Goal: Task Accomplishment & Management: Use online tool/utility

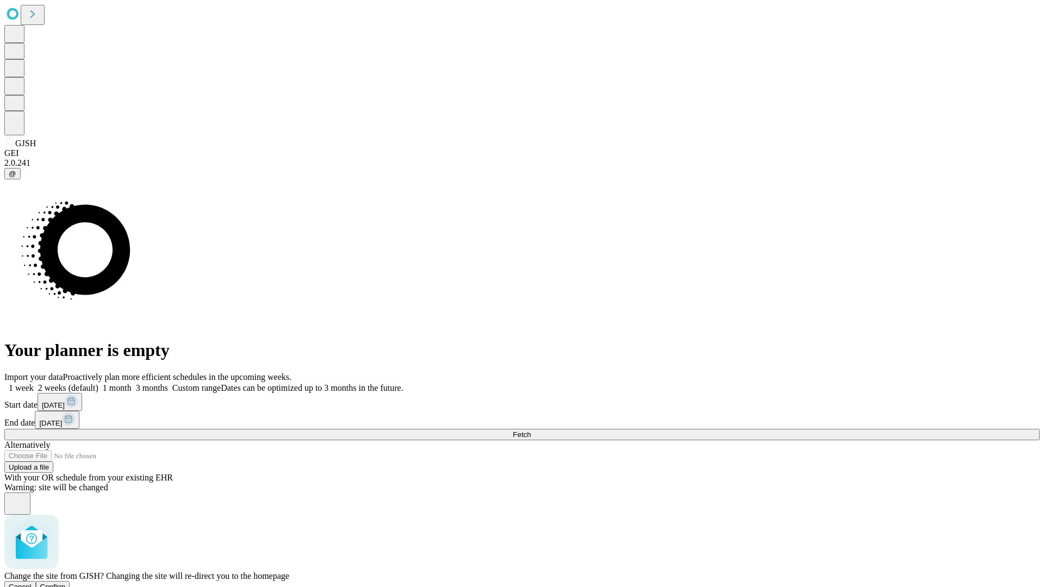
click at [66, 583] on span "Confirm" at bounding box center [53, 587] width 26 height 8
click at [132, 383] on label "1 month" at bounding box center [114, 387] width 33 height 9
click at [531, 430] on span "Fetch" at bounding box center [522, 434] width 18 height 8
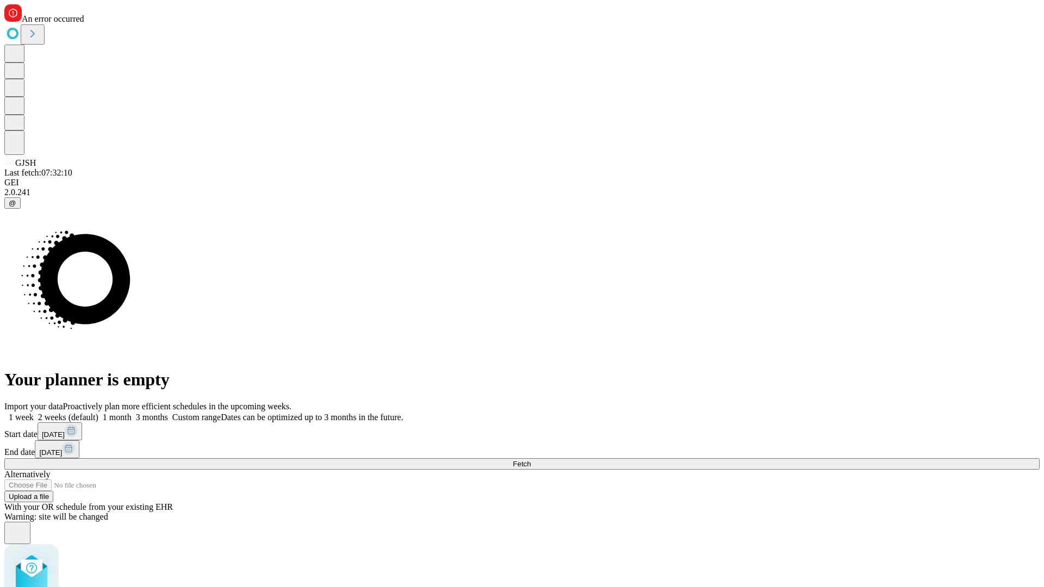
click at [132, 413] on label "1 month" at bounding box center [114, 417] width 33 height 9
click at [531, 460] on span "Fetch" at bounding box center [522, 464] width 18 height 8
click at [132, 413] on label "1 month" at bounding box center [114, 417] width 33 height 9
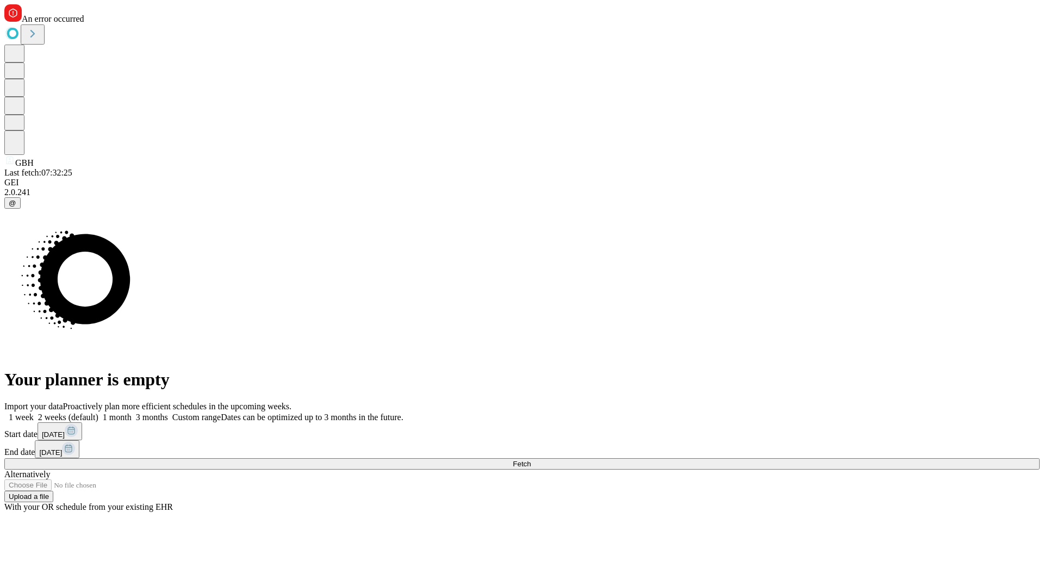
click at [531, 460] on span "Fetch" at bounding box center [522, 464] width 18 height 8
click at [132, 413] on label "1 month" at bounding box center [114, 417] width 33 height 9
click at [531, 460] on span "Fetch" at bounding box center [522, 464] width 18 height 8
click at [132, 413] on label "1 month" at bounding box center [114, 417] width 33 height 9
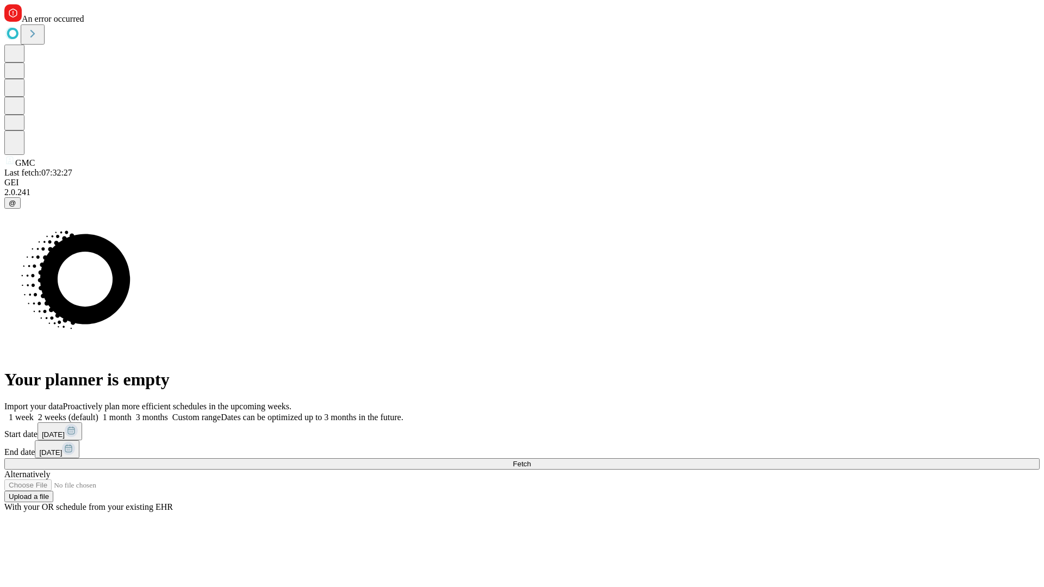
click at [531, 460] on span "Fetch" at bounding box center [522, 464] width 18 height 8
click at [132, 413] on label "1 month" at bounding box center [114, 417] width 33 height 9
click at [531, 460] on span "Fetch" at bounding box center [522, 464] width 18 height 8
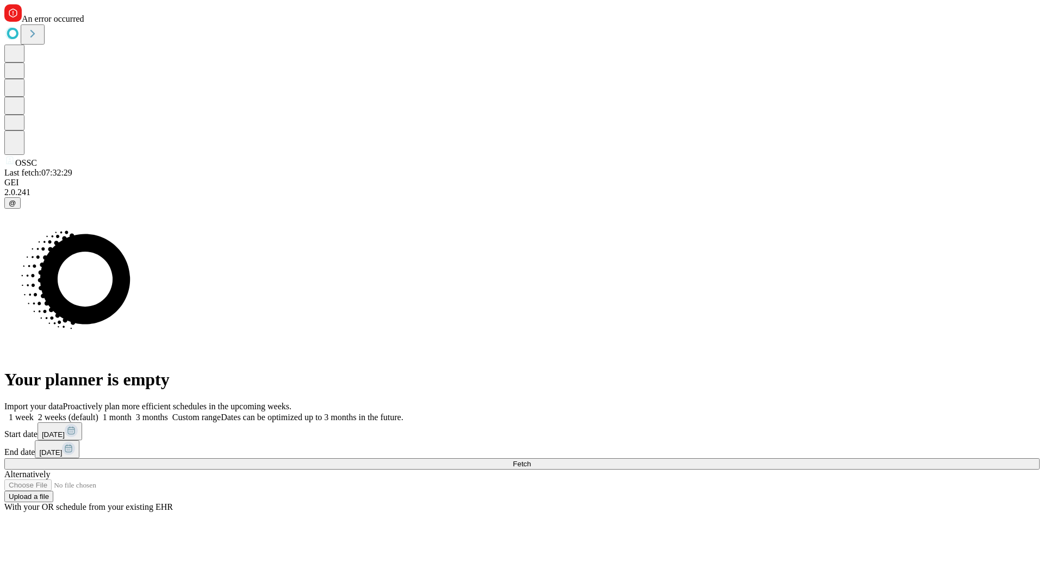
click at [132, 413] on label "1 month" at bounding box center [114, 417] width 33 height 9
click at [531, 460] on span "Fetch" at bounding box center [522, 464] width 18 height 8
click at [132, 413] on label "1 month" at bounding box center [114, 417] width 33 height 9
click at [531, 460] on span "Fetch" at bounding box center [522, 464] width 18 height 8
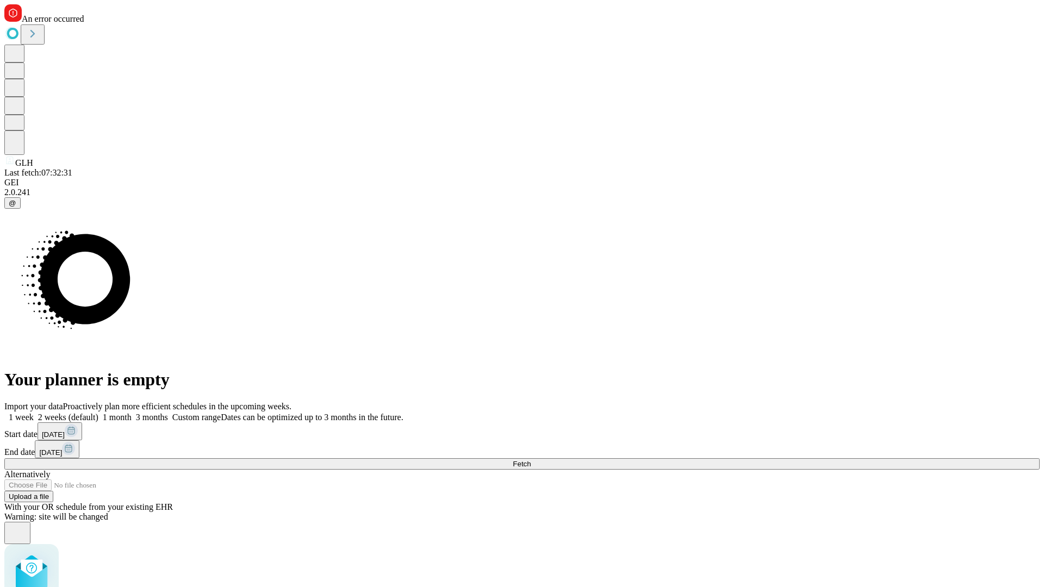
click at [132, 413] on label "1 month" at bounding box center [114, 417] width 33 height 9
click at [531, 460] on span "Fetch" at bounding box center [522, 464] width 18 height 8
click at [132, 413] on label "1 month" at bounding box center [114, 417] width 33 height 9
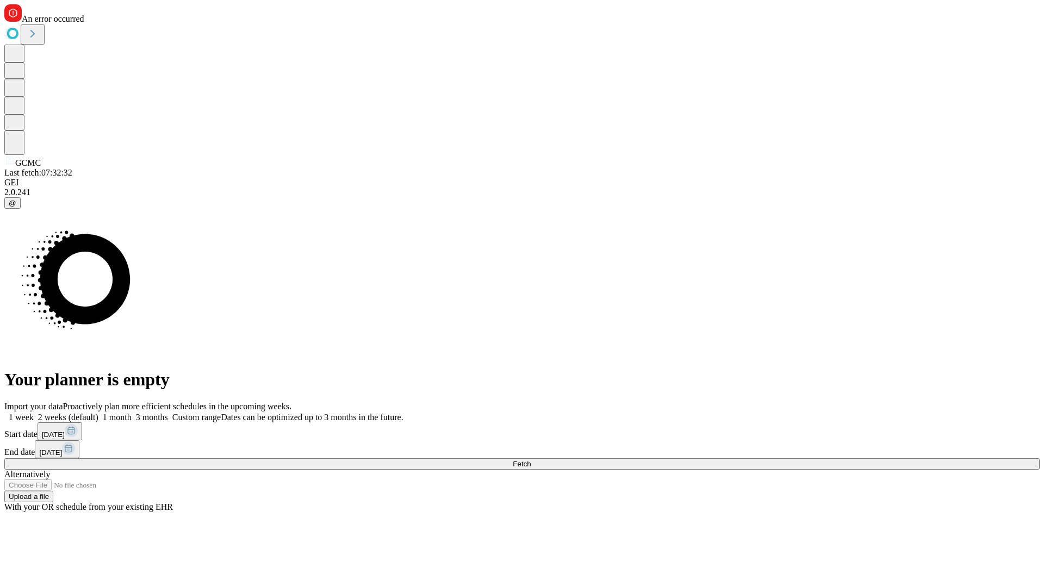
click at [531, 460] on span "Fetch" at bounding box center [522, 464] width 18 height 8
click at [132, 413] on label "1 month" at bounding box center [114, 417] width 33 height 9
click at [531, 460] on span "Fetch" at bounding box center [522, 464] width 18 height 8
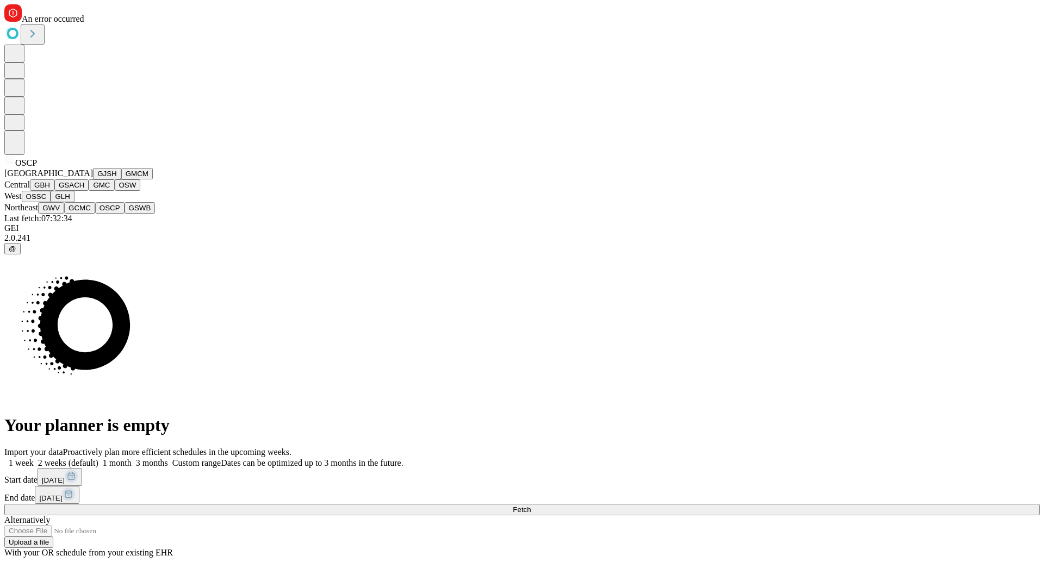
click at [124, 214] on button "GSWB" at bounding box center [139, 207] width 31 height 11
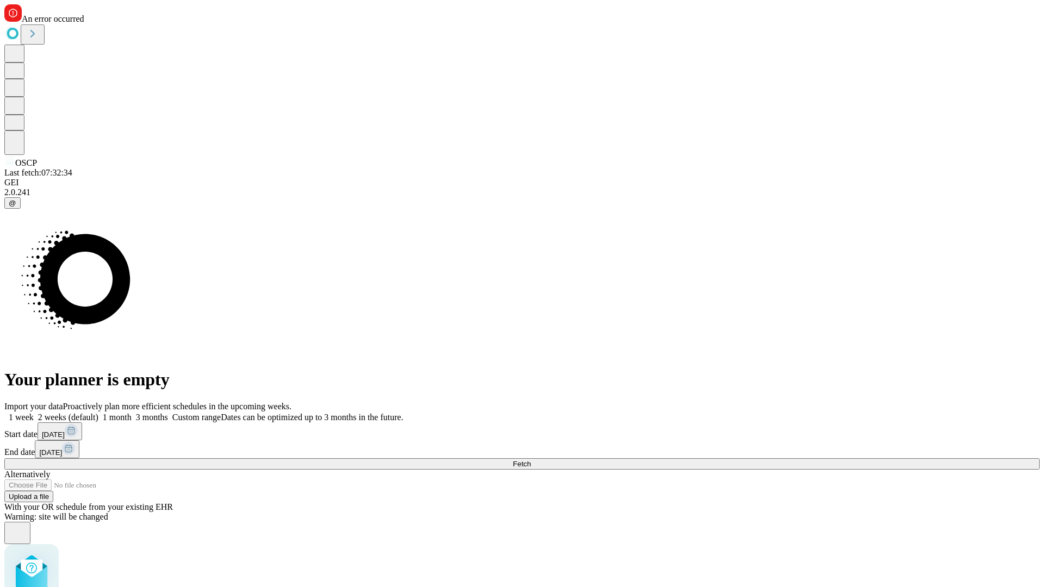
click at [132, 413] on label "1 month" at bounding box center [114, 417] width 33 height 9
click at [531, 460] on span "Fetch" at bounding box center [522, 464] width 18 height 8
